Goal: Task Accomplishment & Management: Manage account settings

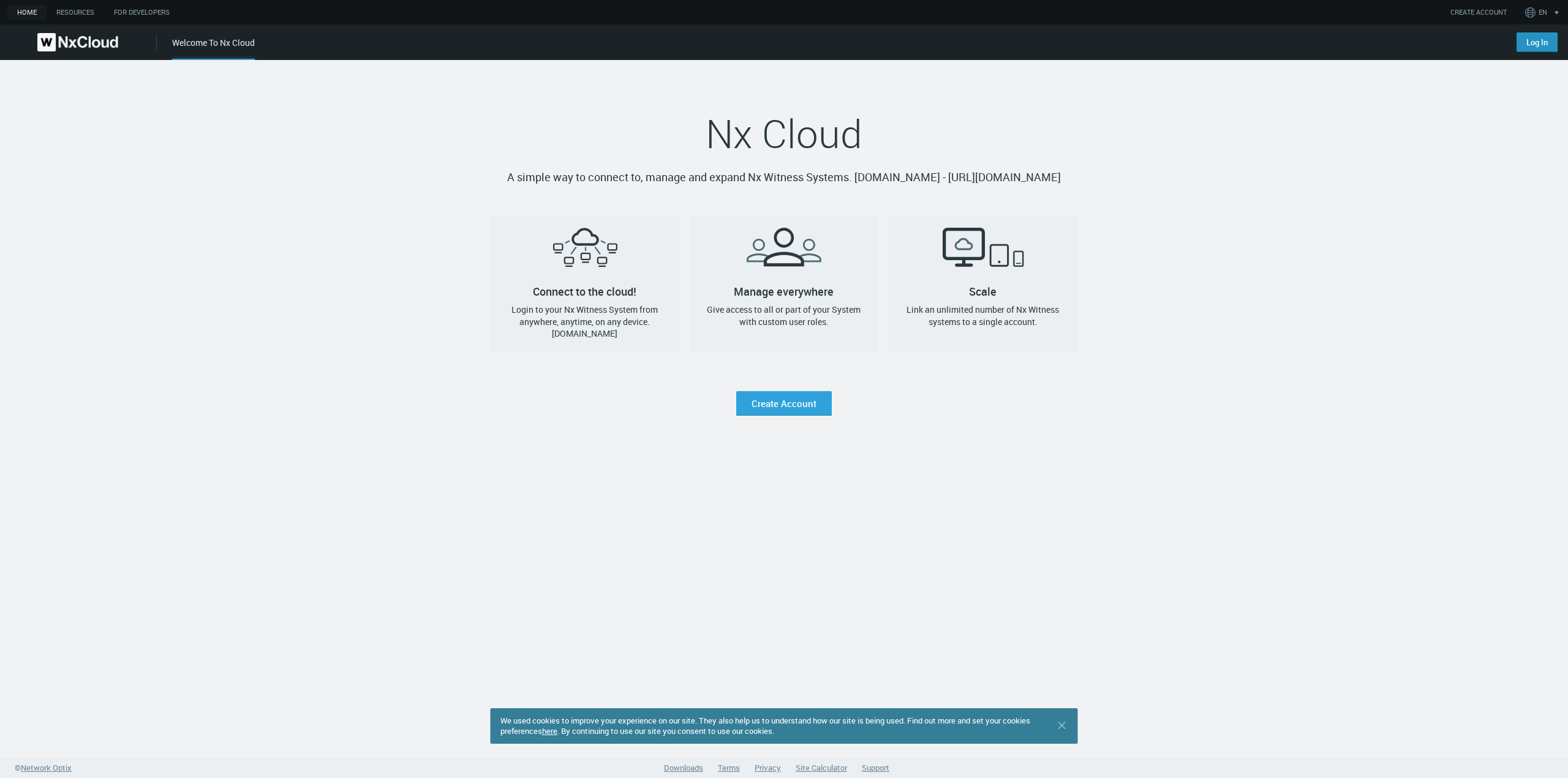
click at [1533, 44] on link "Log In" at bounding box center [1536, 42] width 41 height 19
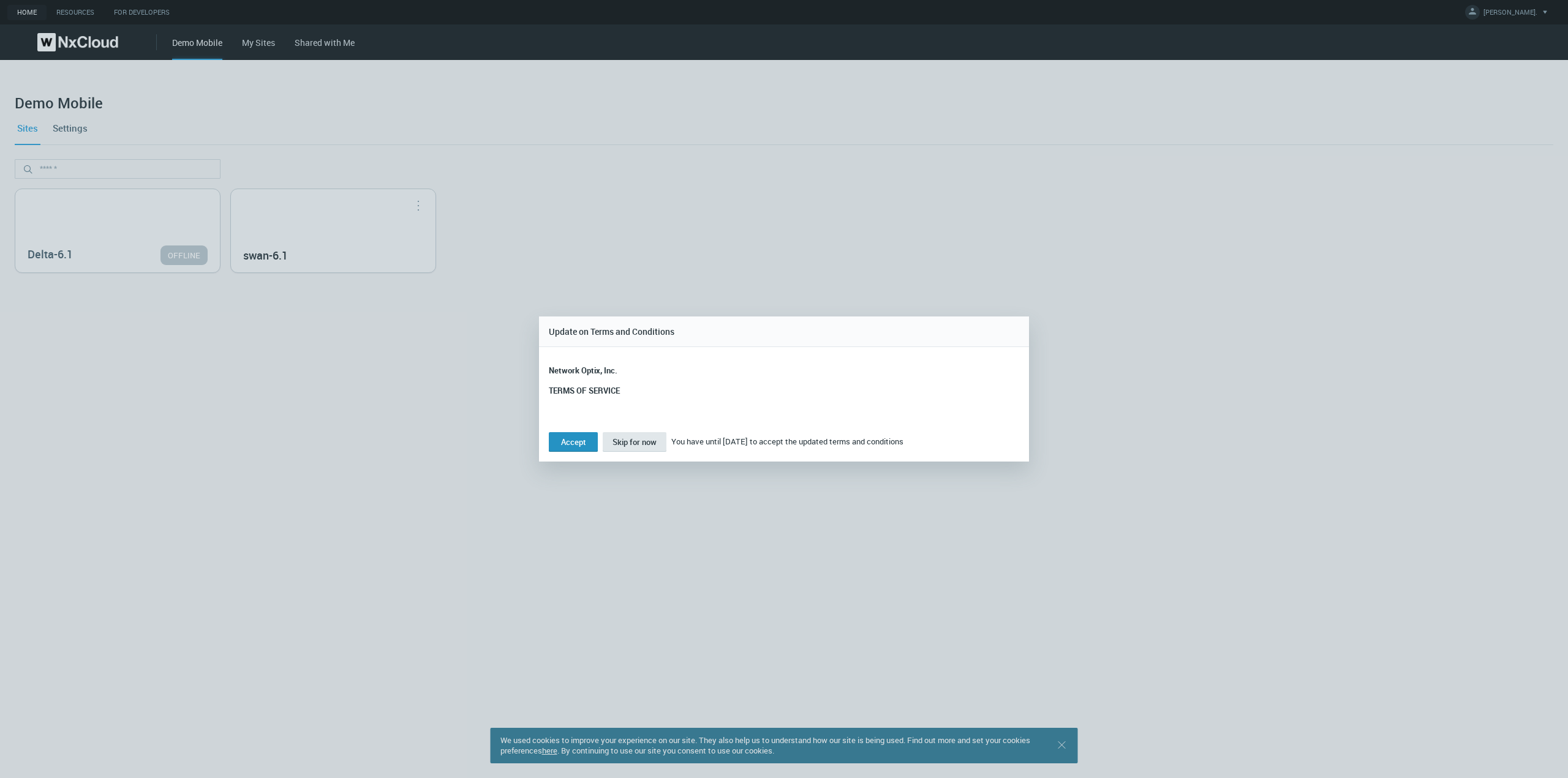
click at [574, 439] on button "Accept" at bounding box center [573, 442] width 49 height 19
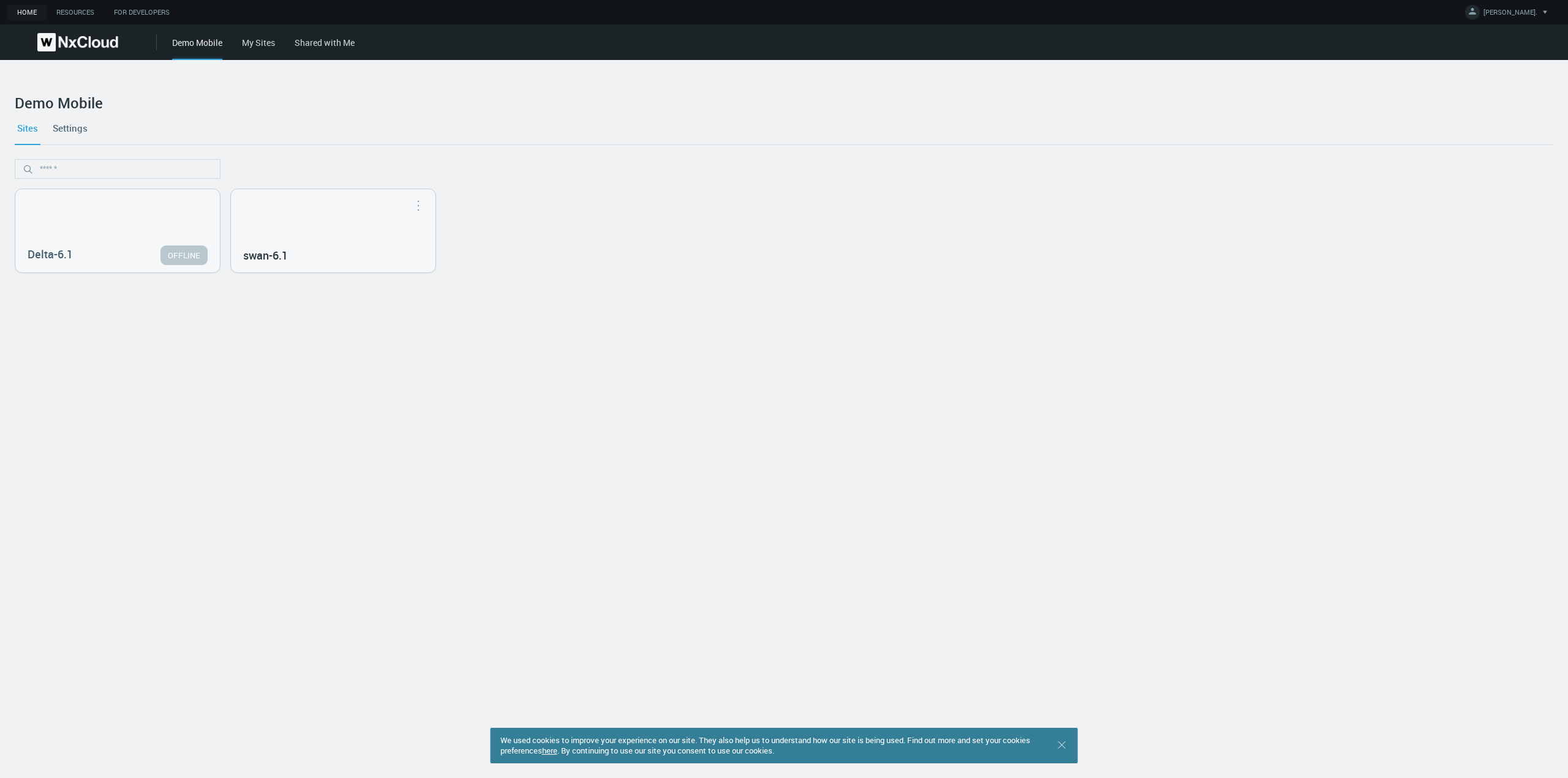
click at [320, 332] on nx-org-cards-container "Delta-6.1 OFFLINE swan-6.1 Open in Nx Witness" at bounding box center [784, 461] width 1539 height 605
click at [352, 211] on div "swan-6.1" at bounding box center [334, 230] width 205 height 83
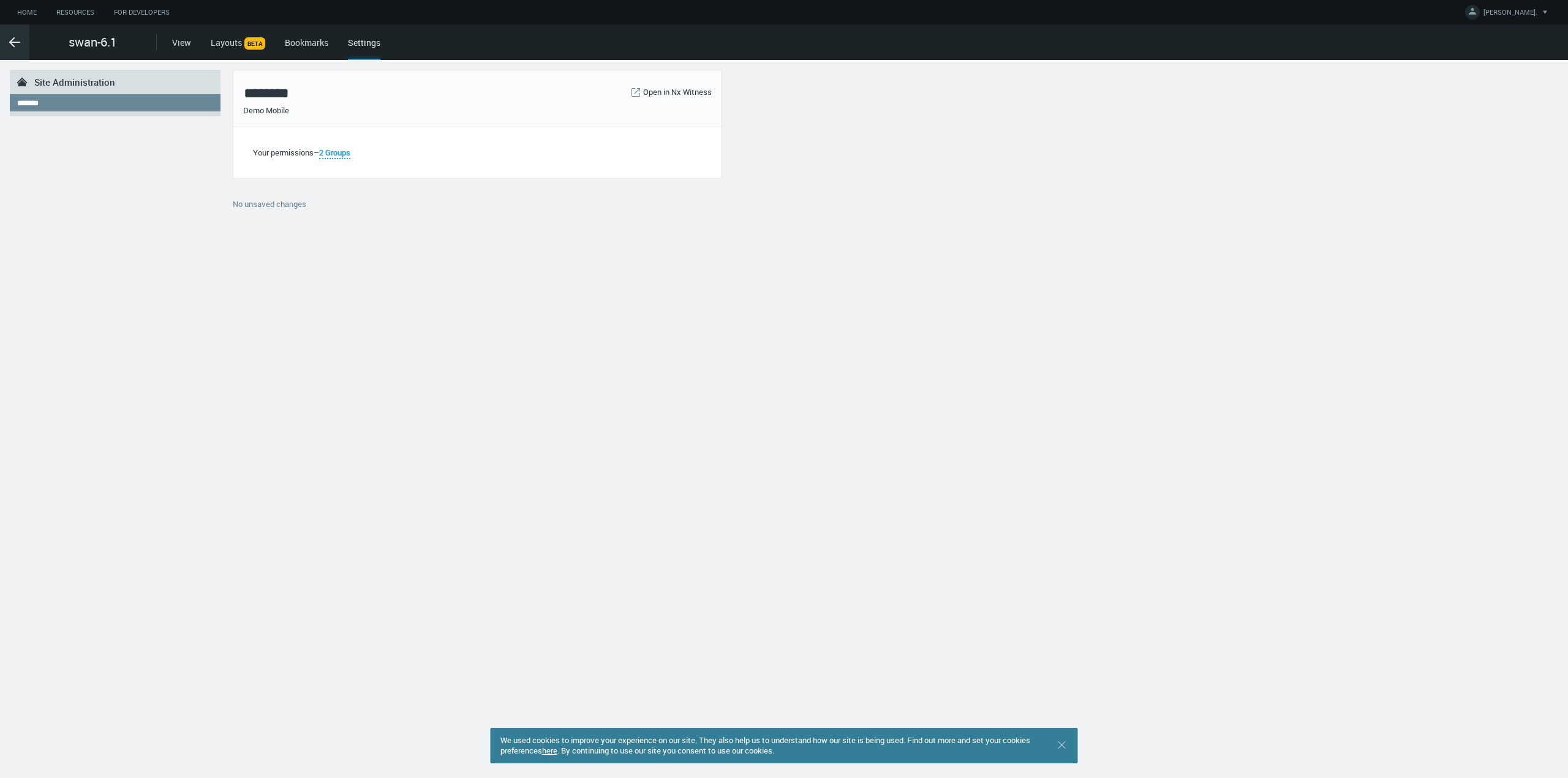
click at [13, 42] on line at bounding box center [14, 42] width 10 height 0
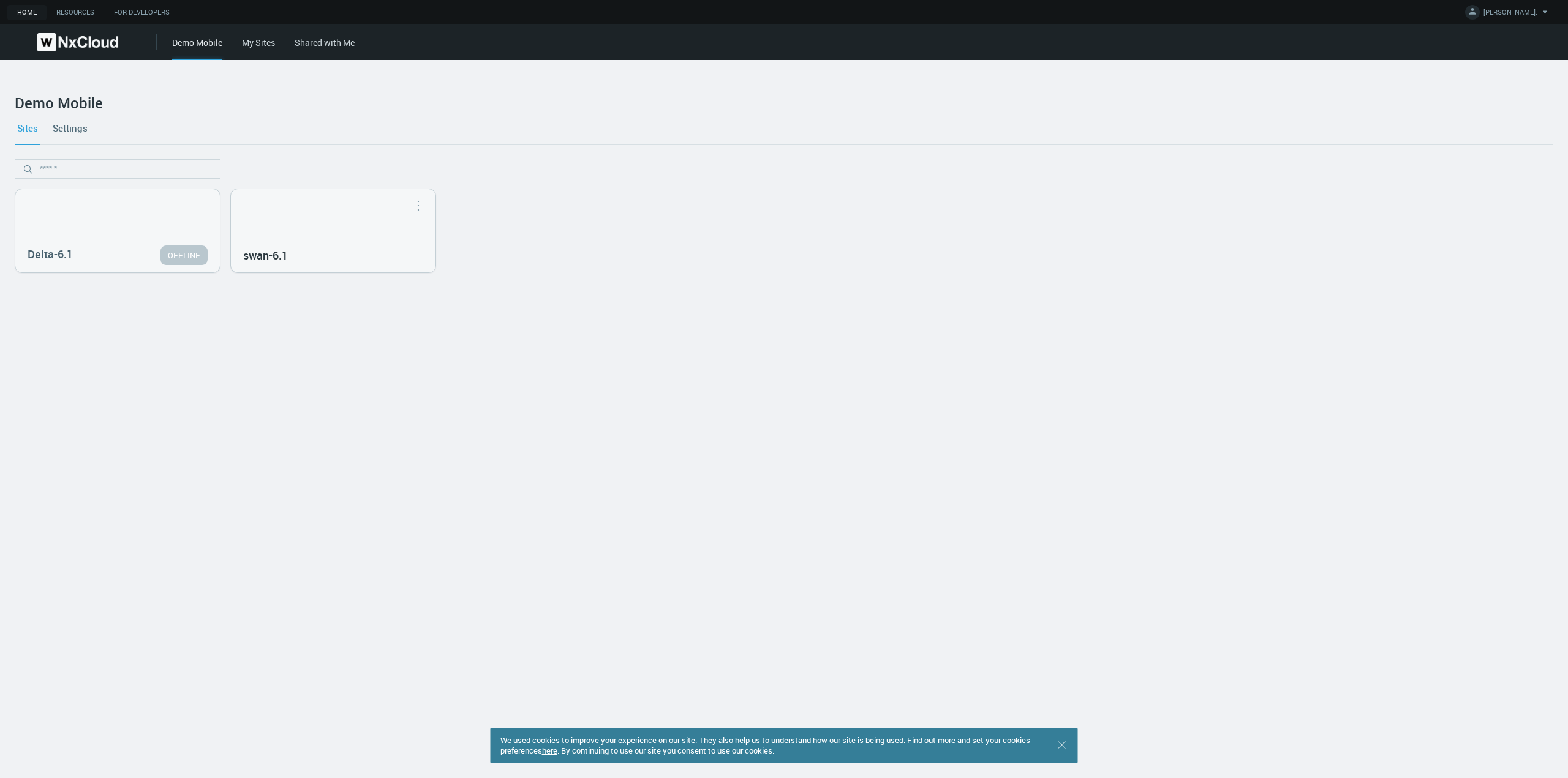
click at [54, 126] on link "Settings" at bounding box center [69, 128] width 39 height 33
click at [25, 130] on link "Sites" at bounding box center [27, 128] width 25 height 33
click at [366, 221] on div "swan-6.1" at bounding box center [334, 230] width 205 height 83
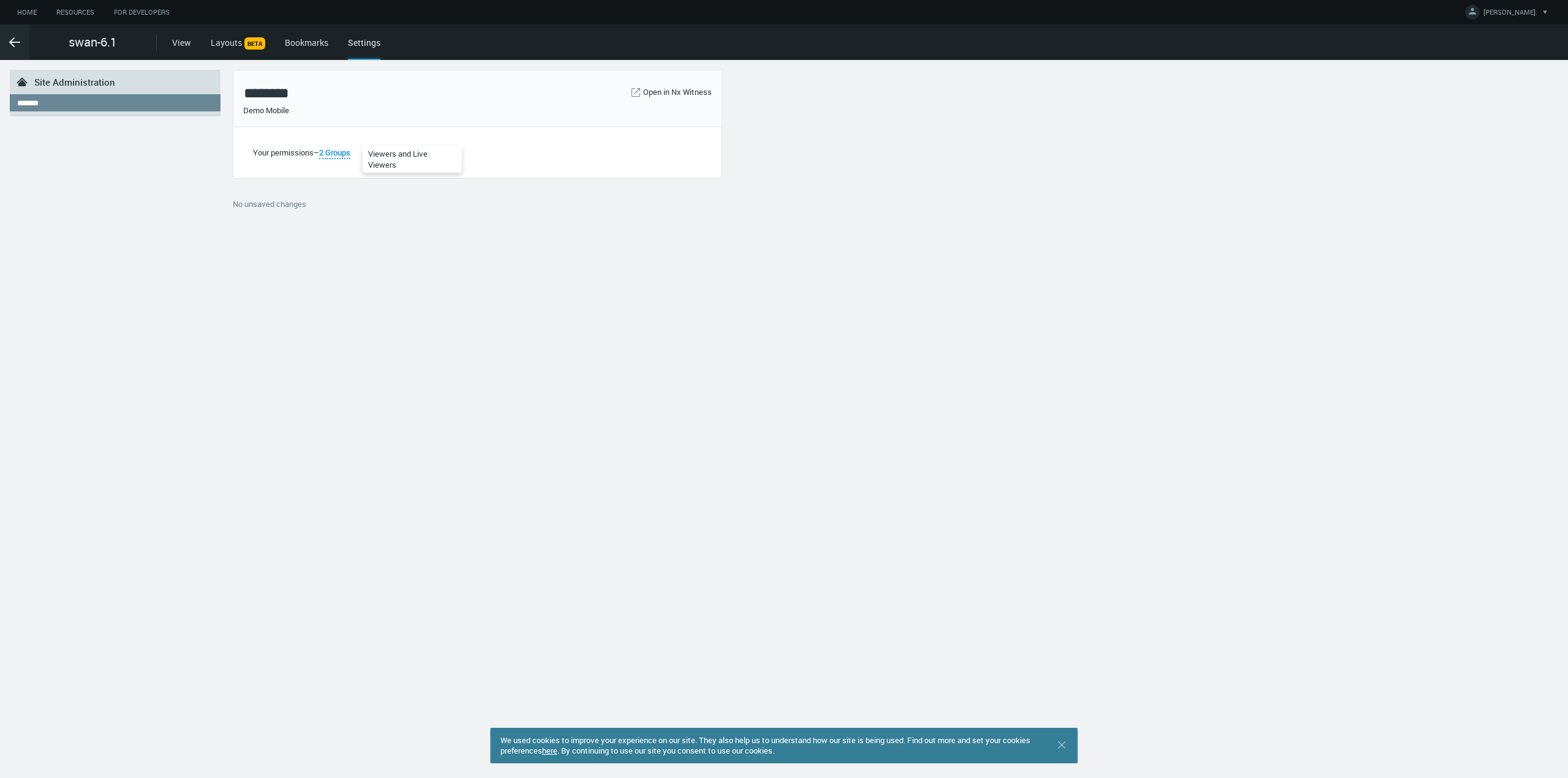
click at [339, 151] on span "2 Groups" at bounding box center [335, 152] width 32 height 11
click at [451, 393] on div "We used cookies to improve your experience on our site. They also help us to un…" at bounding box center [784, 419] width 1568 height 718
click at [14, 44] on icon ".arrow {fill-rule:evenodd;clip-rule:evenodd;fill:none;stroke:var(--btn-arrow-co…" at bounding box center [14, 42] width 15 height 15
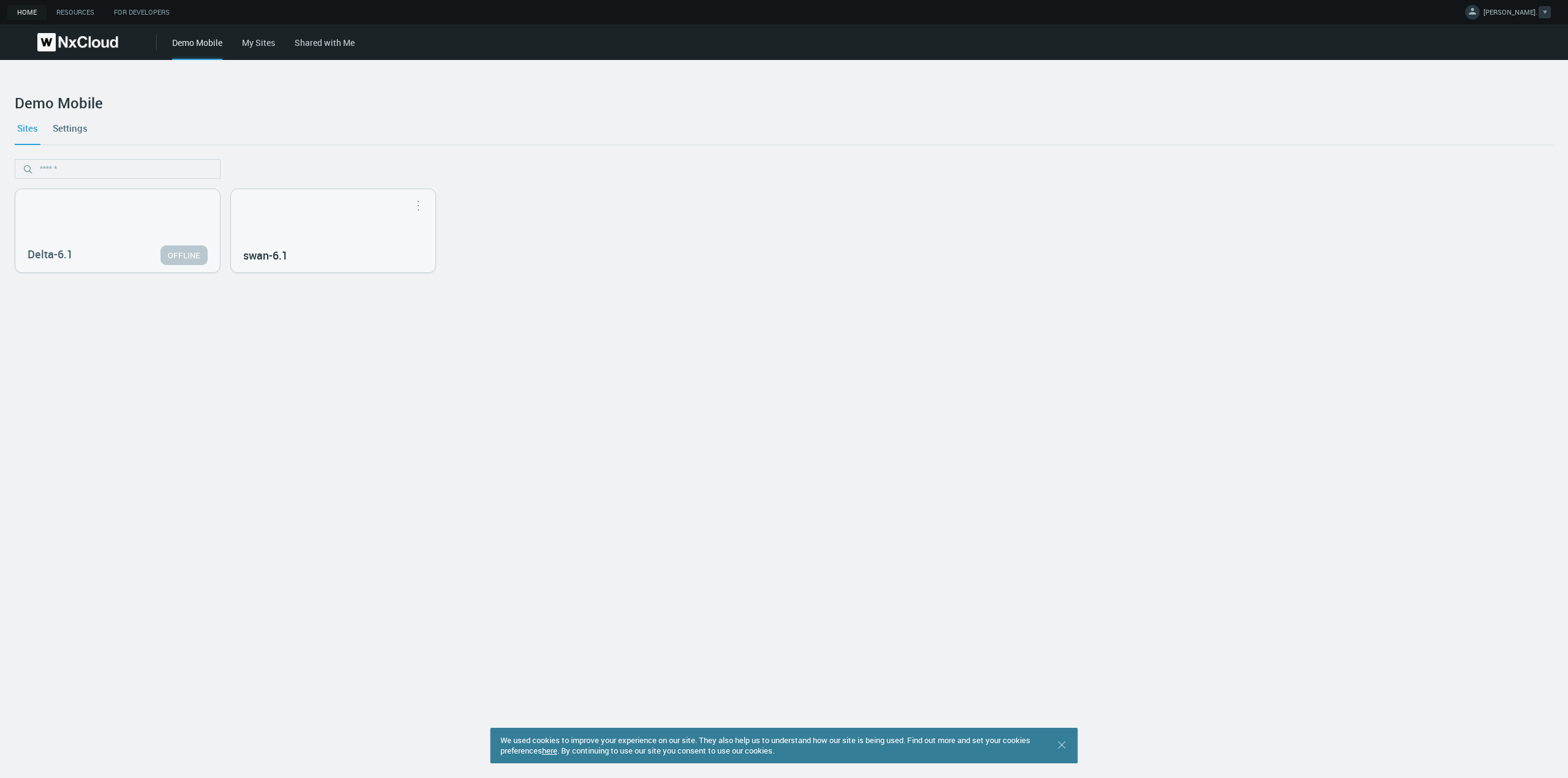
click at [1513, 12] on span "АЛЕКСАНДРА 马." at bounding box center [1511, 14] width 54 height 14
click at [1473, 103] on span "Log Out" at bounding box center [1467, 98] width 39 height 11
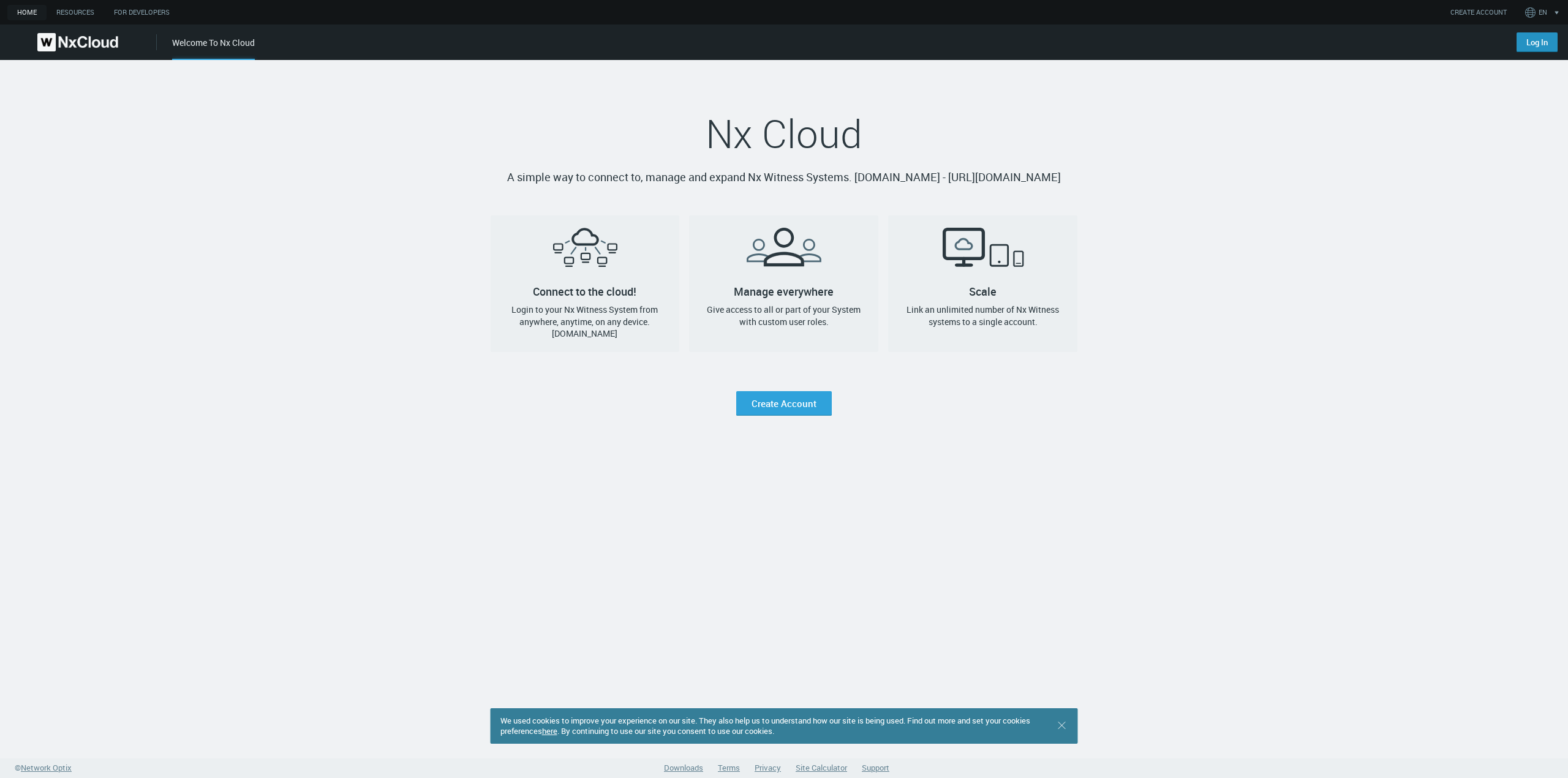
click at [1530, 37] on link "Log In" at bounding box center [1536, 42] width 41 height 19
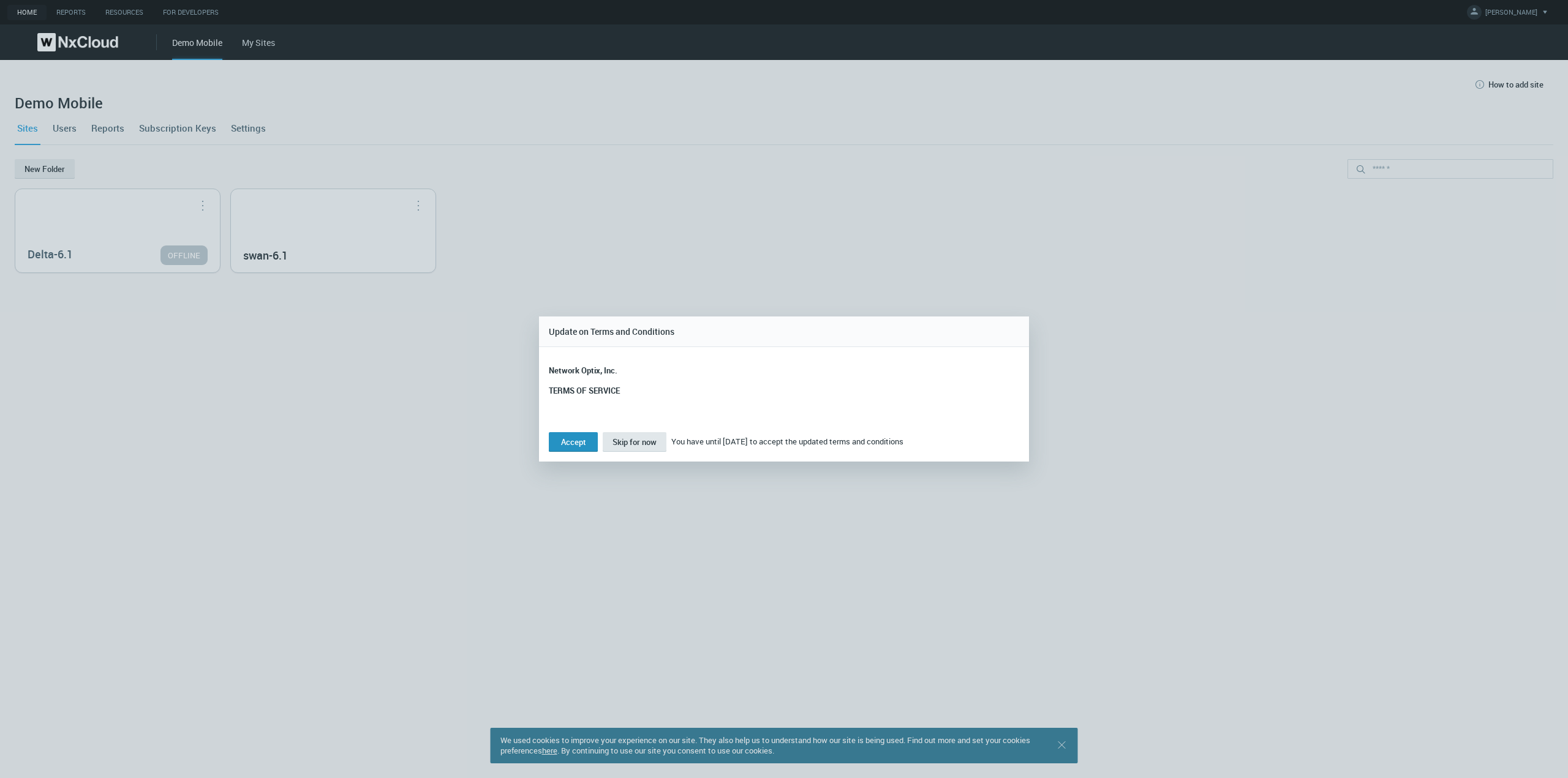
click at [572, 439] on button "Accept" at bounding box center [573, 442] width 49 height 19
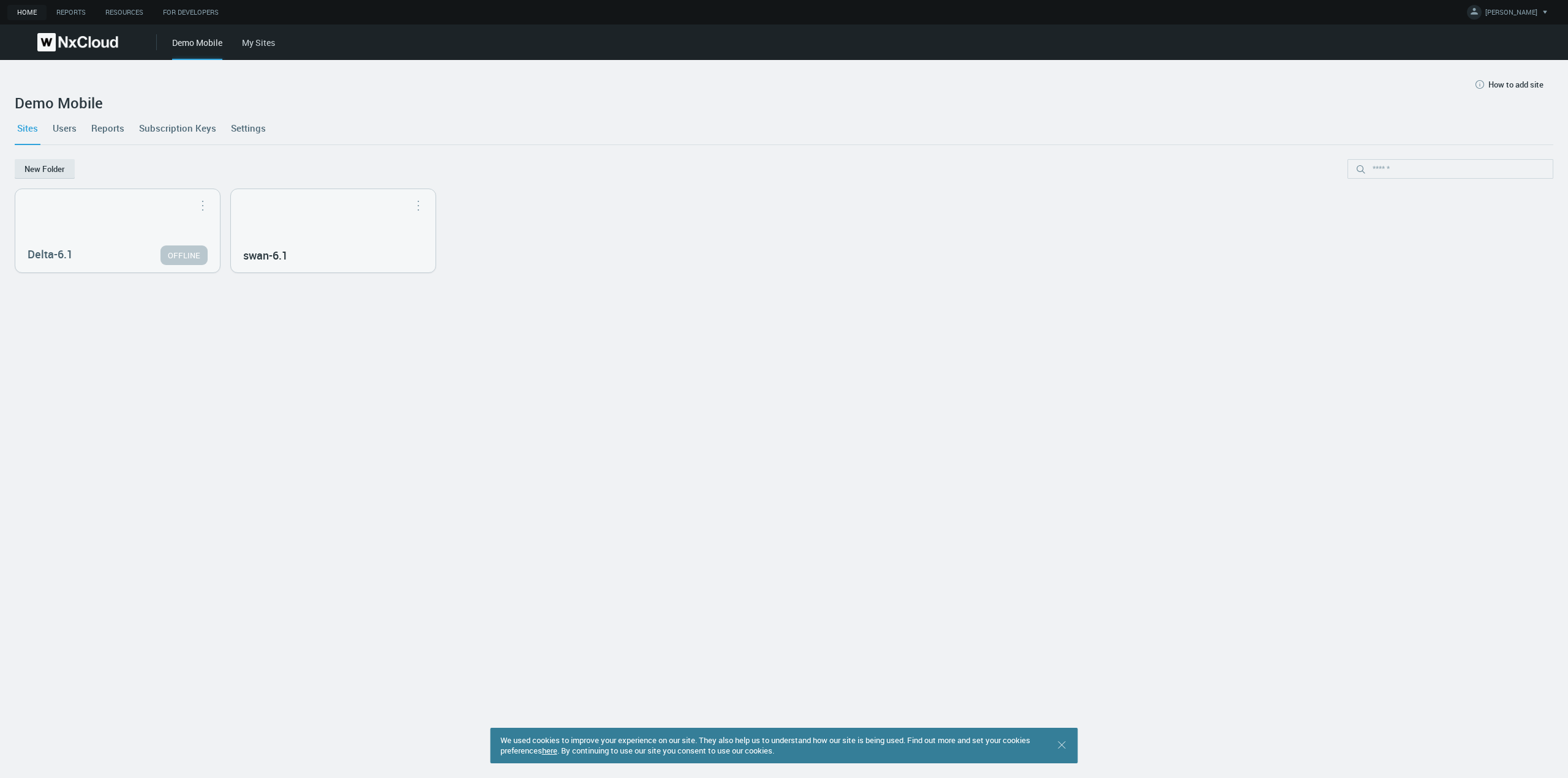
click at [74, 122] on link "Users" at bounding box center [64, 128] width 29 height 33
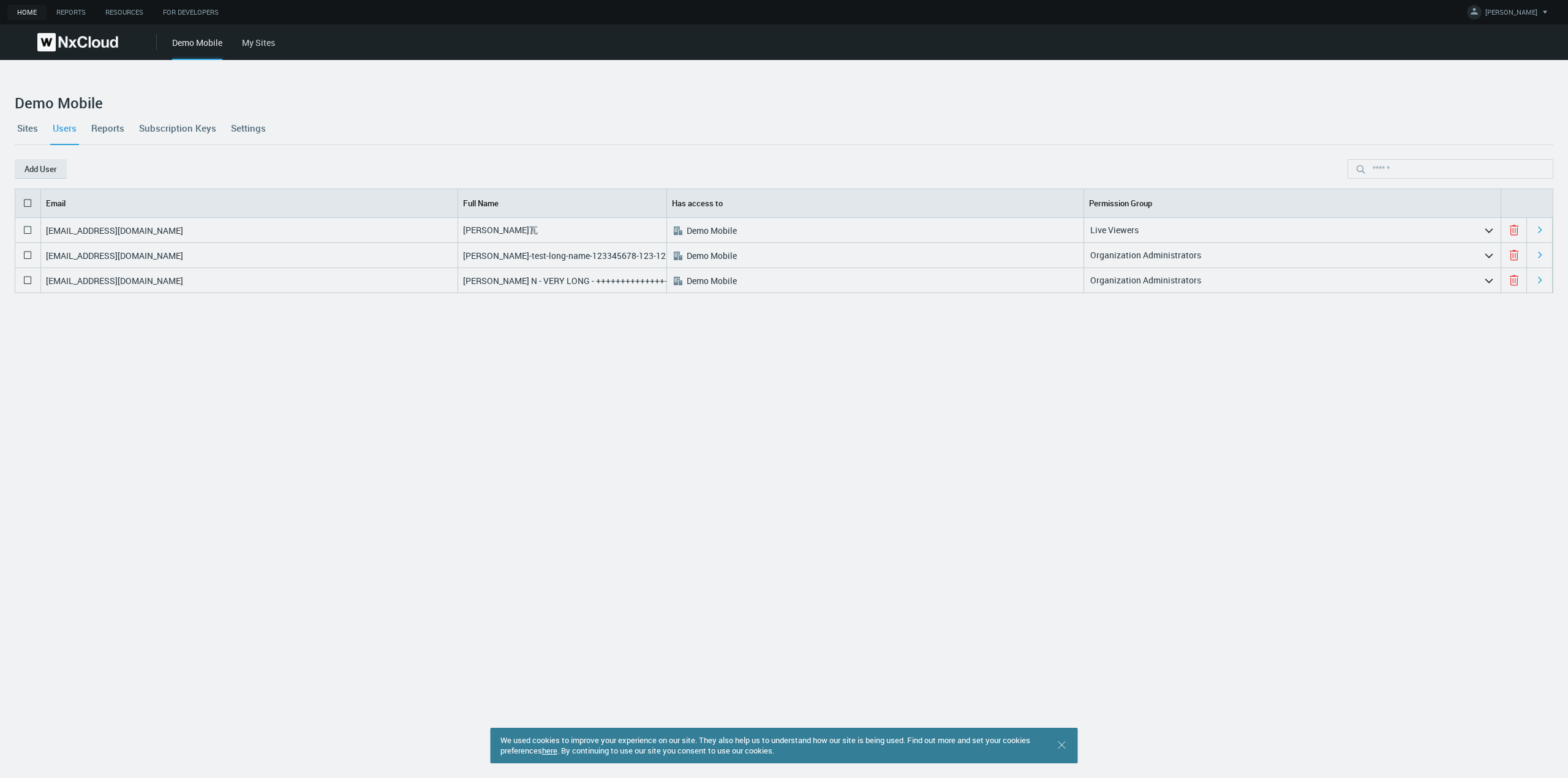
click at [32, 136] on link "Sites" at bounding box center [27, 128] width 25 height 33
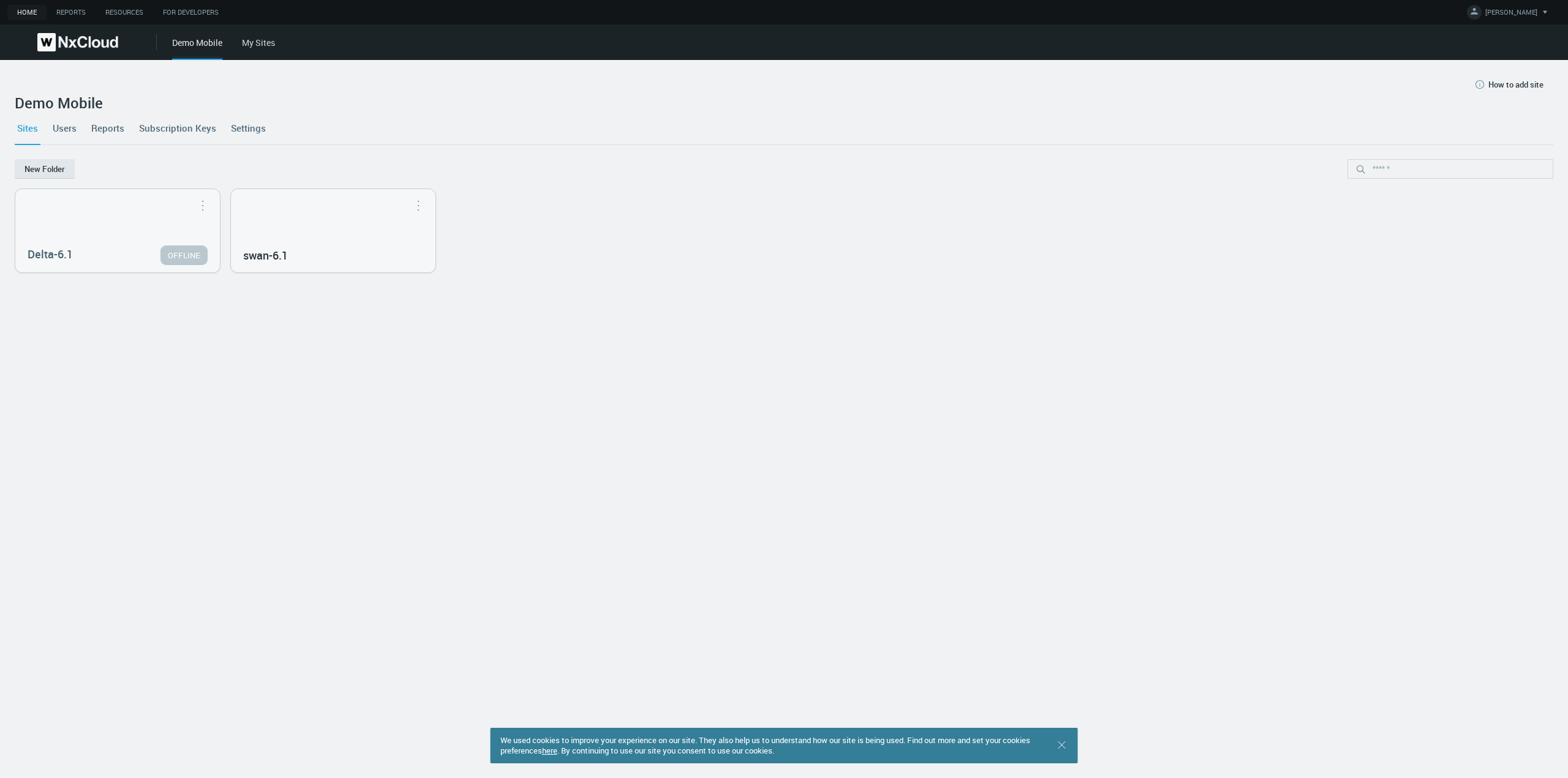
click at [249, 125] on link "Settings" at bounding box center [248, 128] width 39 height 33
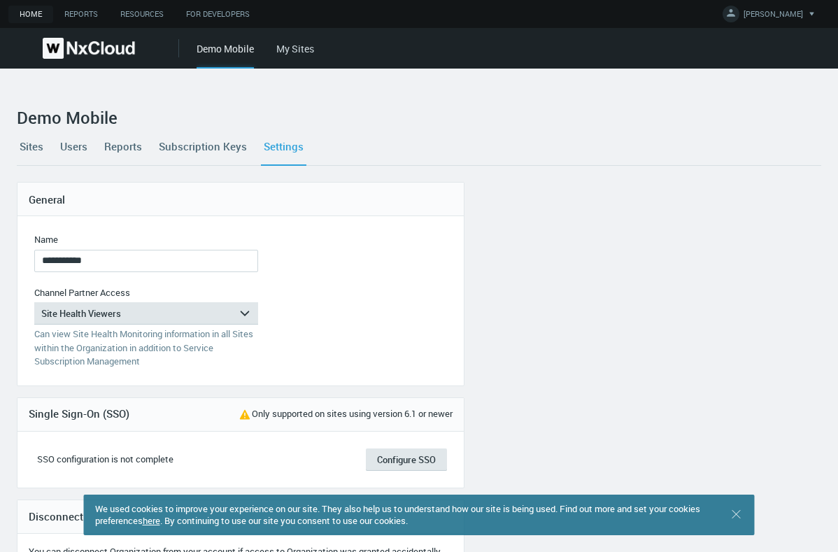
click at [34, 146] on link "Sites" at bounding box center [31, 146] width 29 height 38
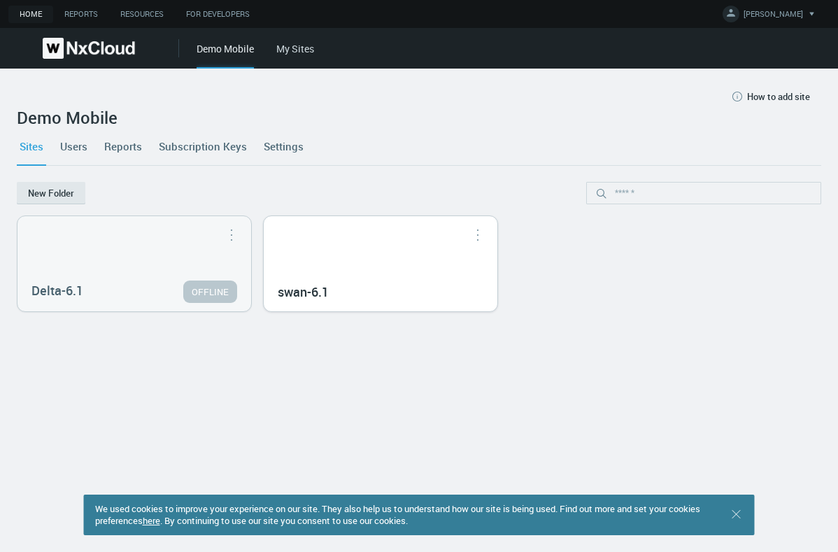
click at [333, 238] on div "swan-6.1" at bounding box center [381, 263] width 234 height 95
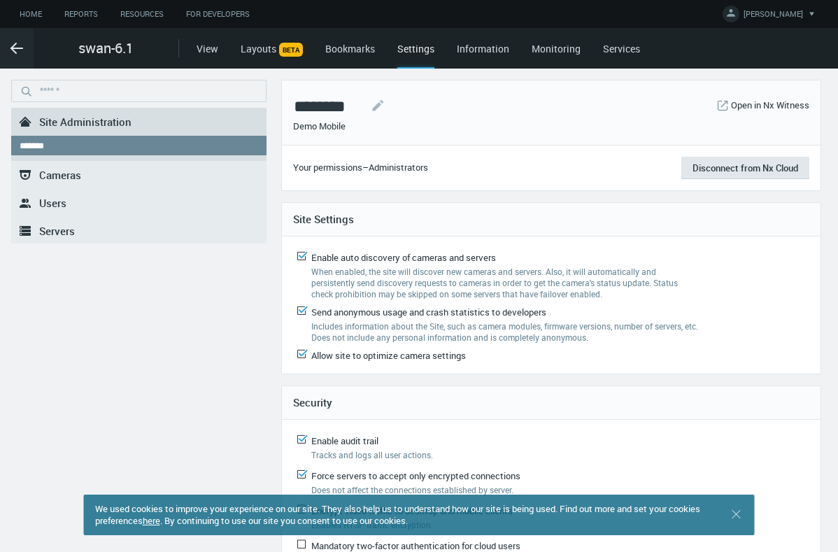
click at [96, 197] on link ".st0{fill-rule:evenodd;clip-rule:evenodd;fill:#2B383F;} Users" at bounding box center [138, 203] width 255 height 28
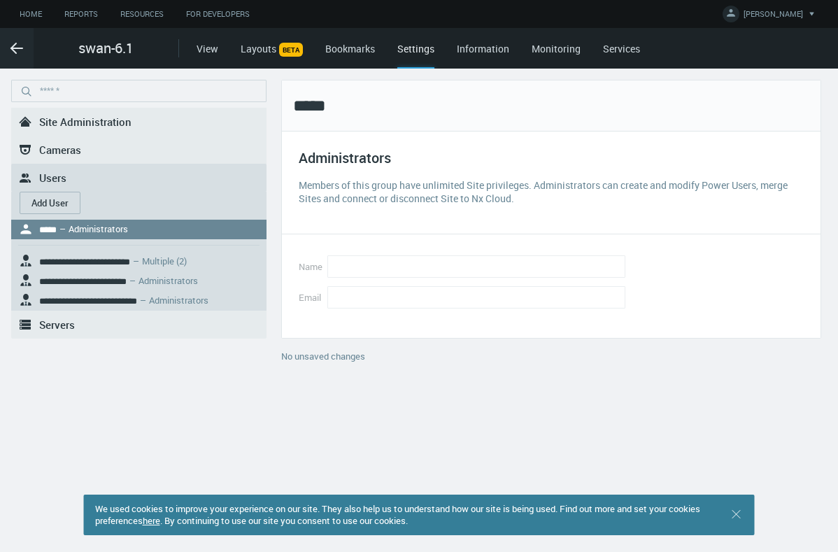
click at [42, 193] on button "Add User" at bounding box center [50, 203] width 61 height 22
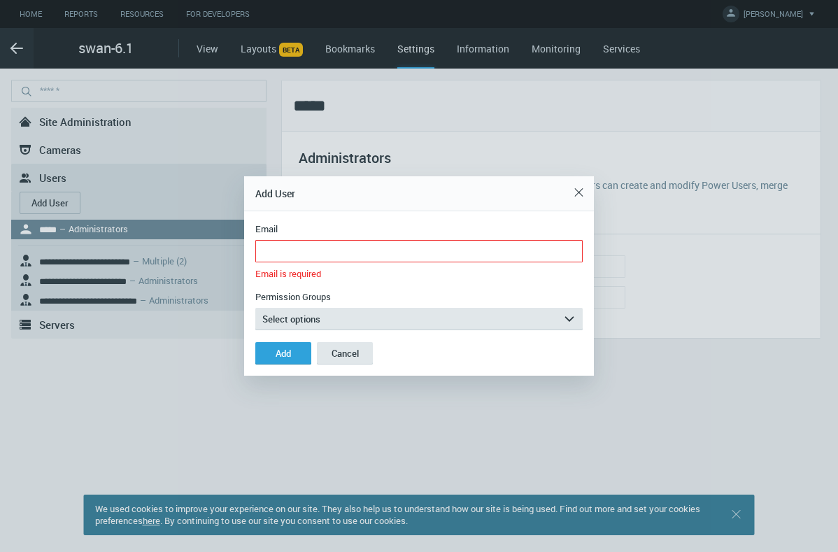
drag, startPoint x: 36, startPoint y: 225, endPoint x: 198, endPoint y: 371, distance: 217.5
drag, startPoint x: 198, startPoint y: 371, endPoint x: 423, endPoint y: 274, distance: 245.1
click at [423, 274] on div "Email is required" at bounding box center [413, 270] width 327 height 17
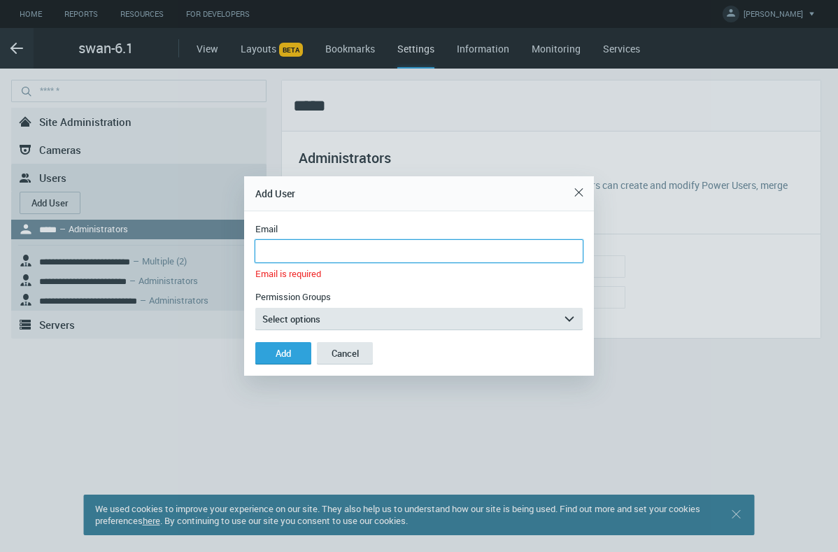
click at [345, 250] on input "Email" at bounding box center [418, 251] width 327 height 22
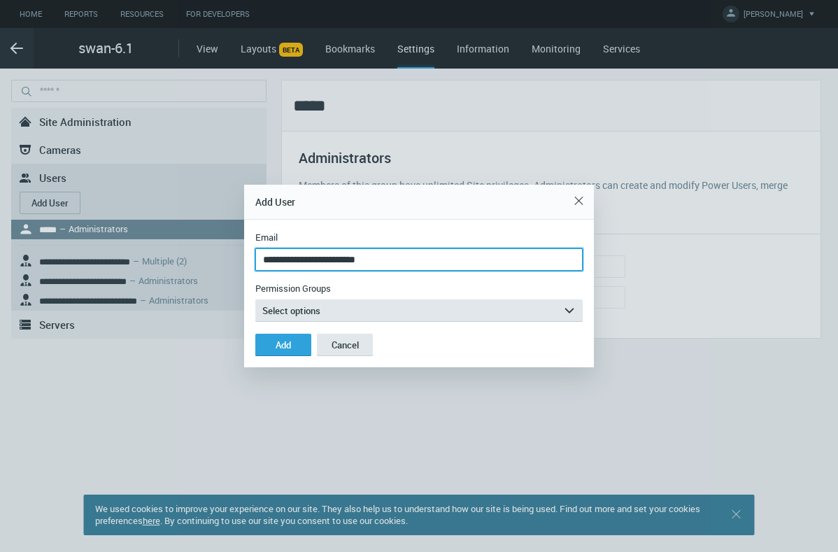
click at [310, 261] on input "**********" at bounding box center [418, 259] width 327 height 22
type input "**********"
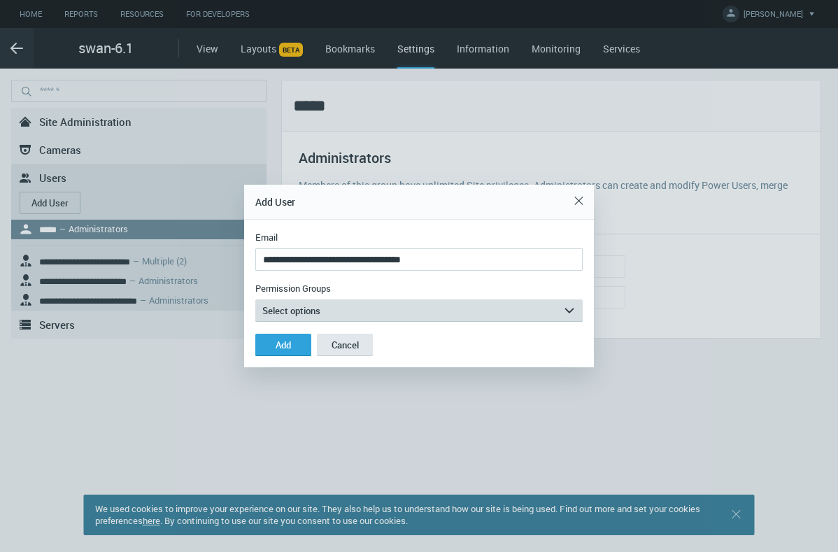
click at [333, 310] on button "Select options arrow_expand" at bounding box center [418, 310] width 327 height 22
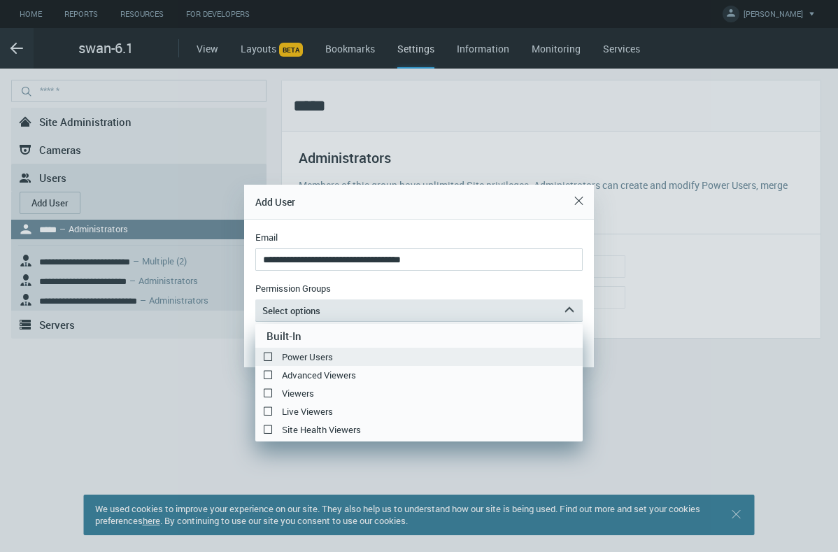
click at [313, 351] on label "Power Users" at bounding box center [418, 356] width 327 height 17
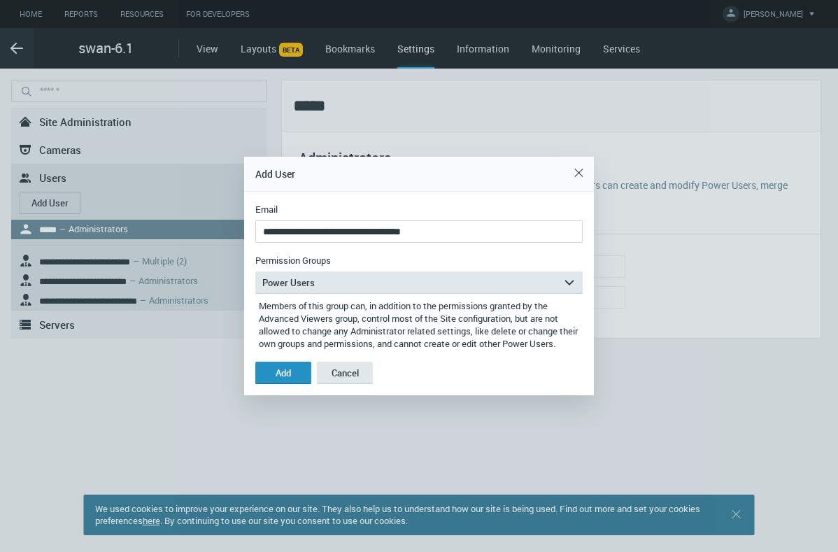
click at [264, 383] on button "Add" at bounding box center [283, 373] width 56 height 22
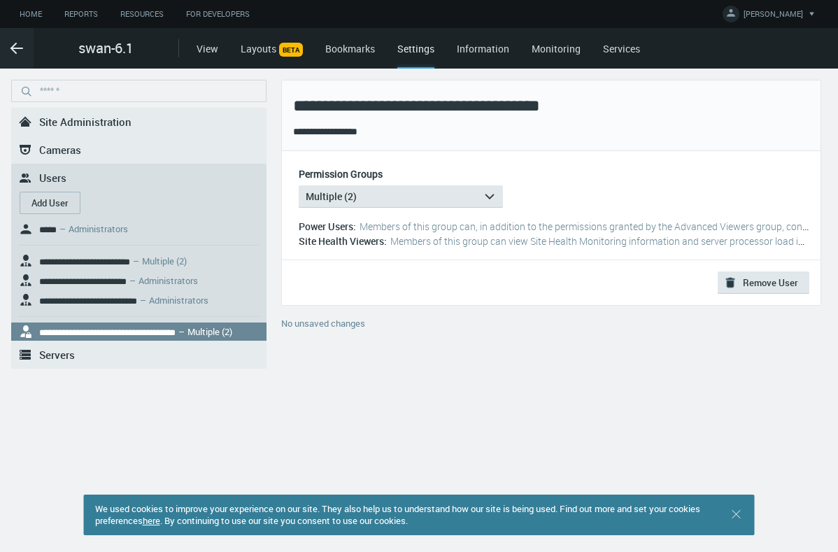
click at [480, 242] on span "Members of this group can view Site Health Monitoring information and server pr…" at bounding box center [660, 240] width 540 height 13
click at [414, 366] on div "**********" at bounding box center [419, 310] width 838 height 483
click at [407, 360] on div "**********" at bounding box center [419, 310] width 838 height 483
click at [141, 15] on link "Resources" at bounding box center [142, 14] width 66 height 17
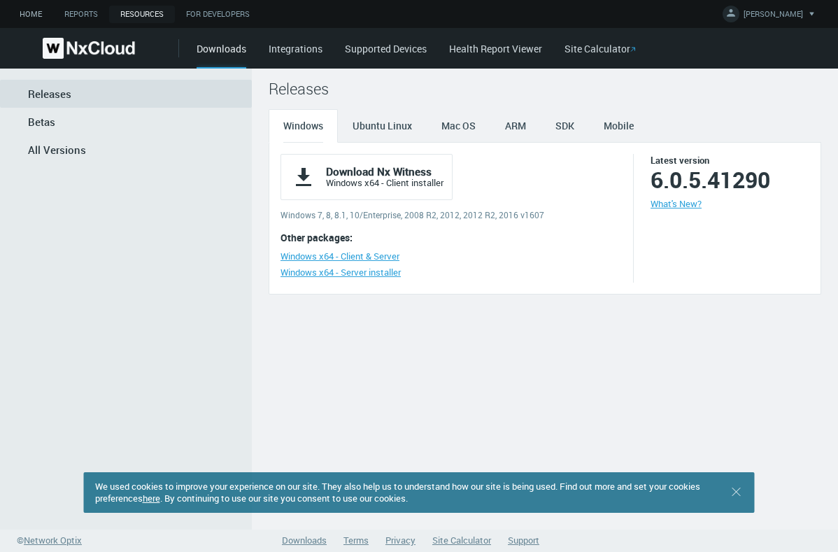
click at [23, 20] on link "Home" at bounding box center [30, 14] width 45 height 17
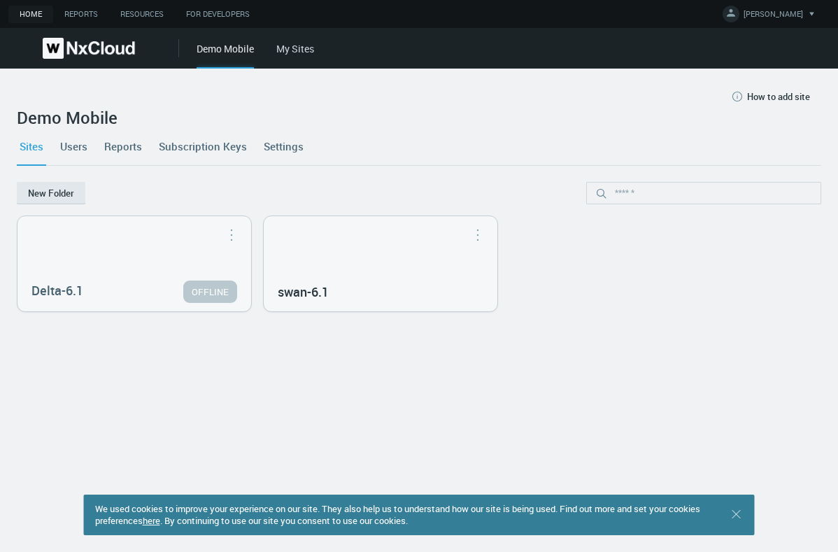
click at [71, 154] on link "Users" at bounding box center [73, 146] width 33 height 38
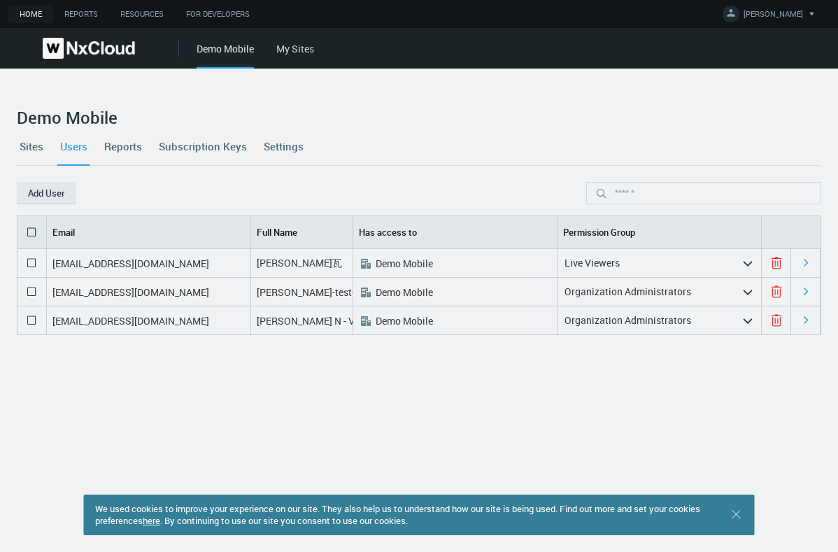
click at [22, 142] on link "Sites" at bounding box center [31, 146] width 29 height 38
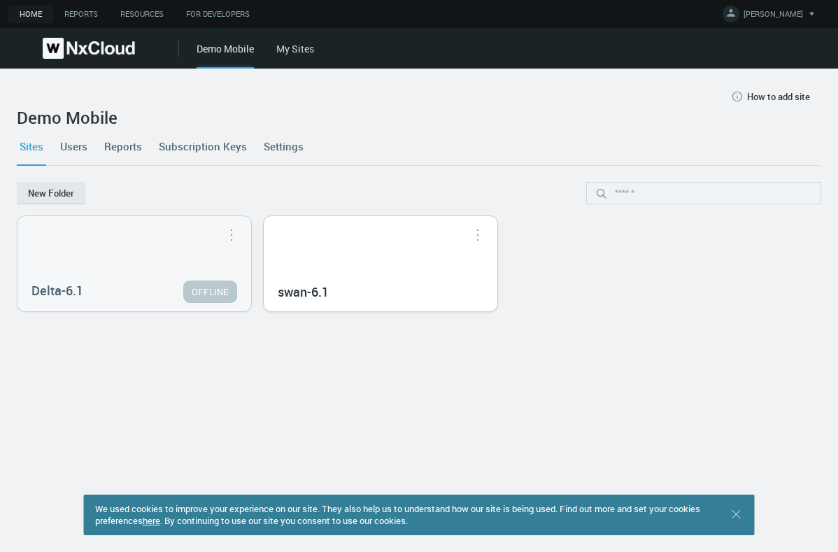
click at [352, 273] on div "swan-6.1" at bounding box center [381, 263] width 234 height 95
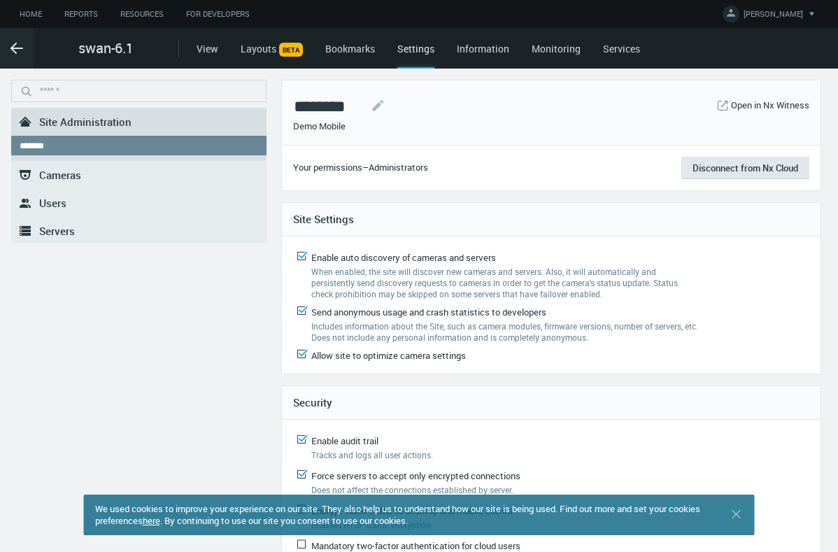
click at [71, 205] on link ".st0{fill-rule:evenodd;clip-rule:evenodd;fill:#2B383F;} Users" at bounding box center [138, 203] width 255 height 28
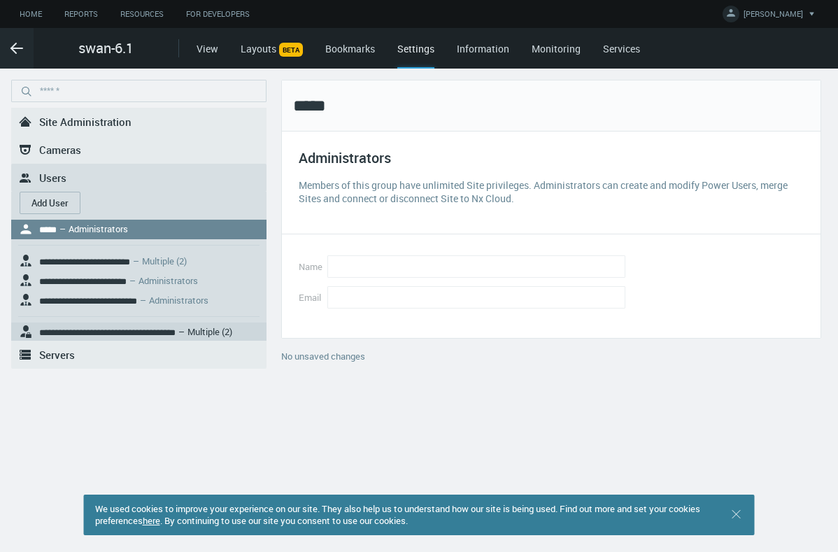
click at [104, 328] on nx-search-highlight "**********" at bounding box center [107, 332] width 136 height 9
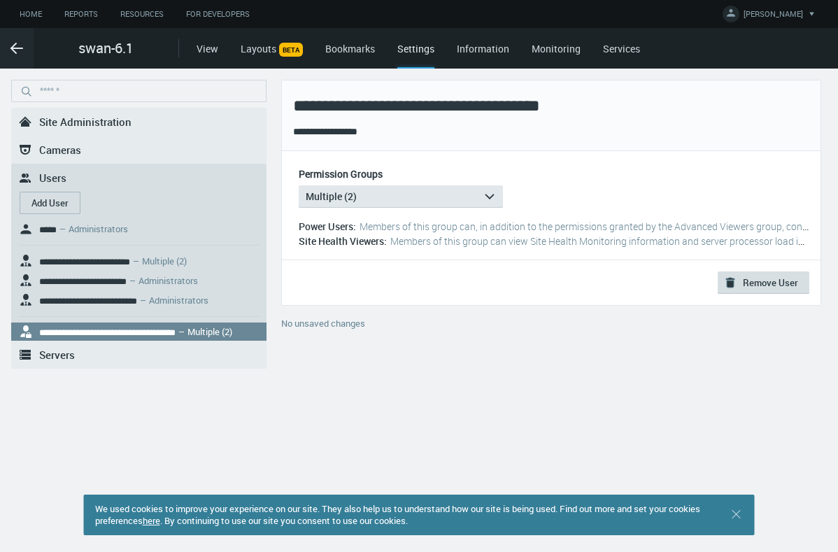
click at [768, 283] on button ".st0{fill:#2B383F;} Remove User" at bounding box center [764, 282] width 92 height 22
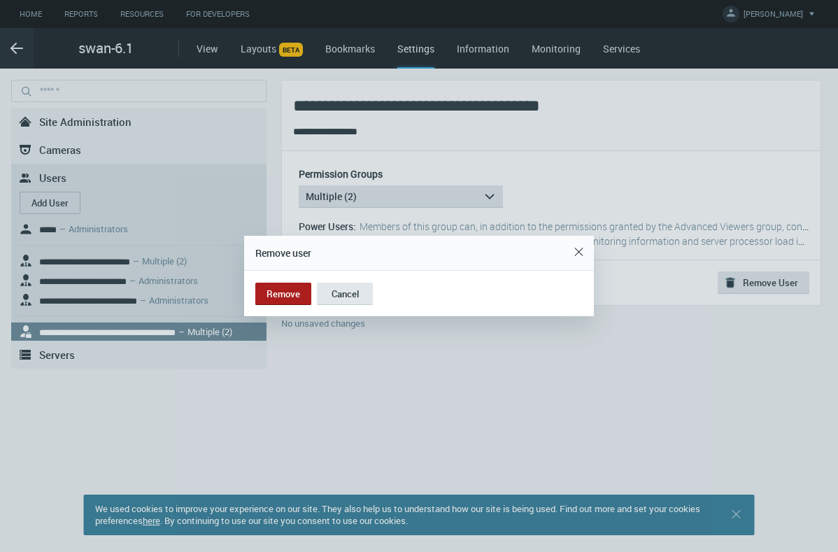
click at [281, 297] on button "Remove" at bounding box center [283, 294] width 56 height 22
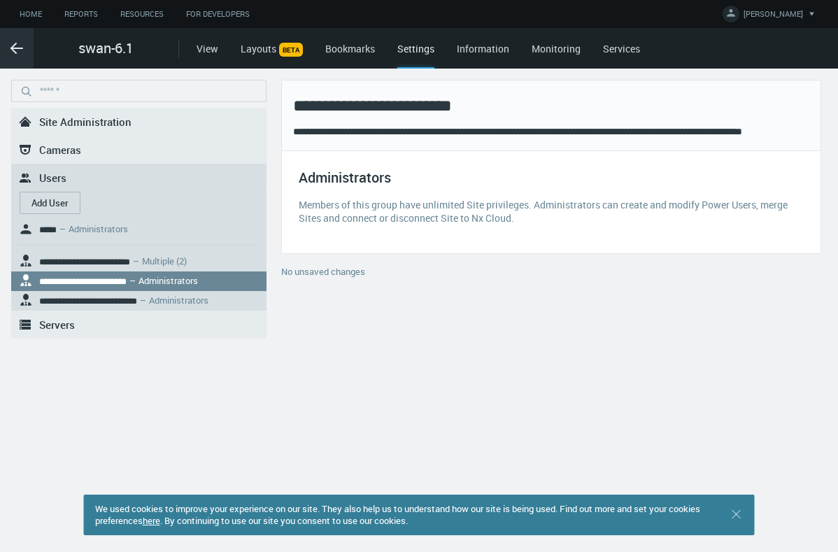
click at [13, 41] on icon ".arrow {fill-rule:evenodd;clip-rule:evenodd;fill:none;stroke:var(--btn-arrow-co…" at bounding box center [16, 48] width 17 height 17
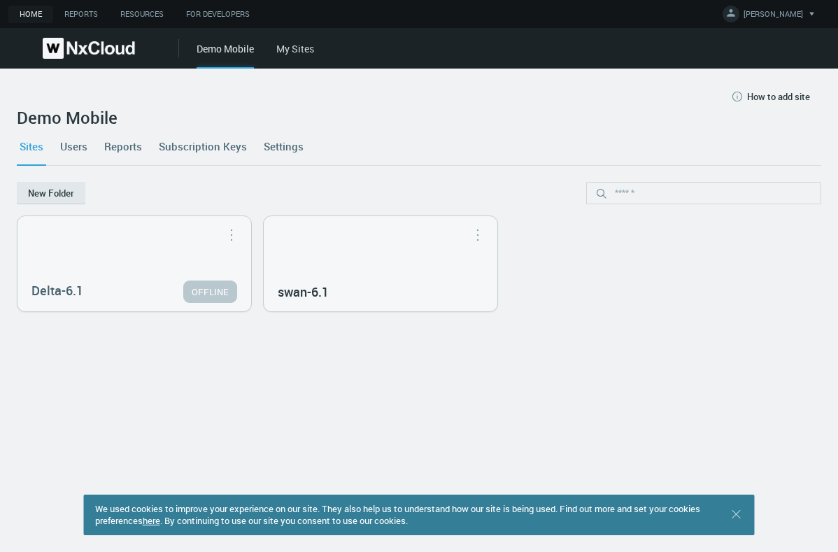
click at [284, 148] on link "Settings" at bounding box center [283, 146] width 45 height 38
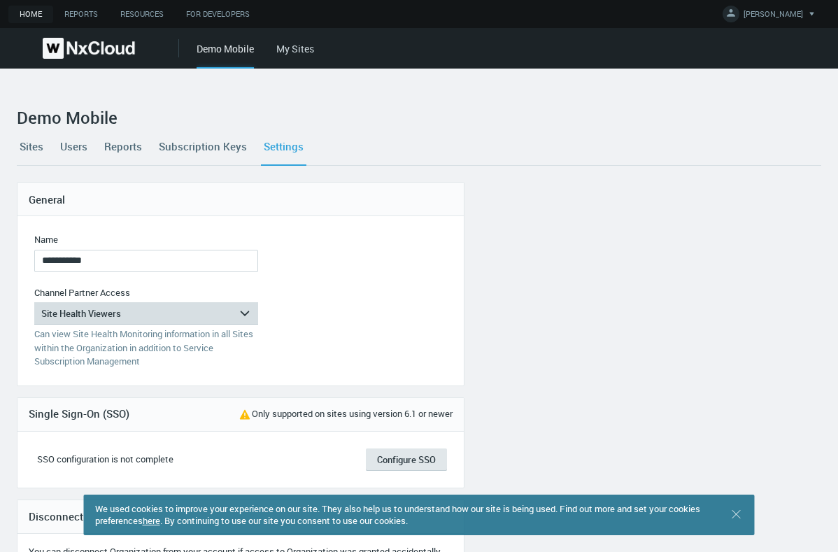
click at [189, 320] on div "Site Health Viewers" at bounding box center [136, 313] width 204 height 22
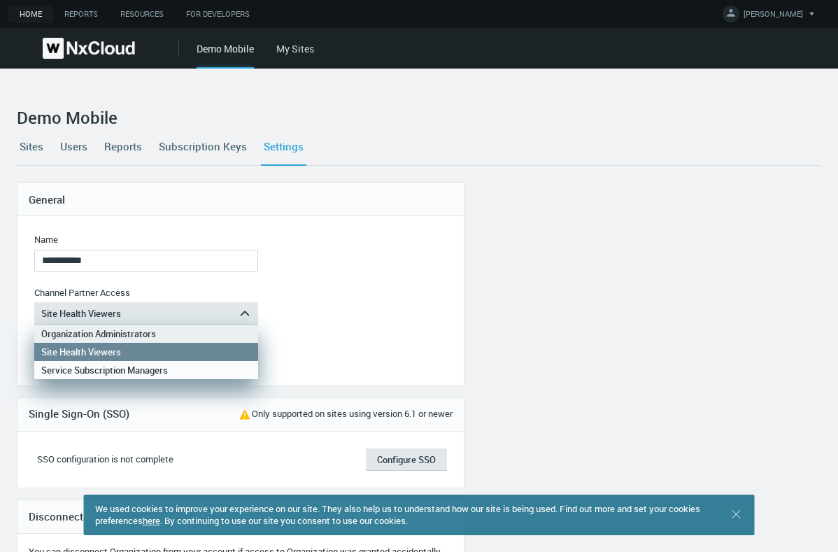
click at [138, 334] on div "Organization Administrators" at bounding box center [146, 334] width 210 height 18
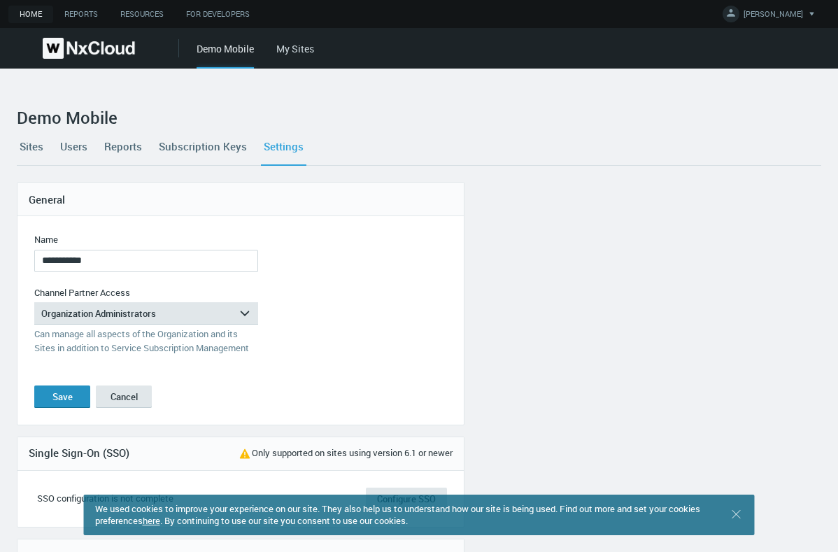
click at [59, 388] on button "Save" at bounding box center [62, 397] width 56 height 22
